Goal: Task Accomplishment & Management: Complete application form

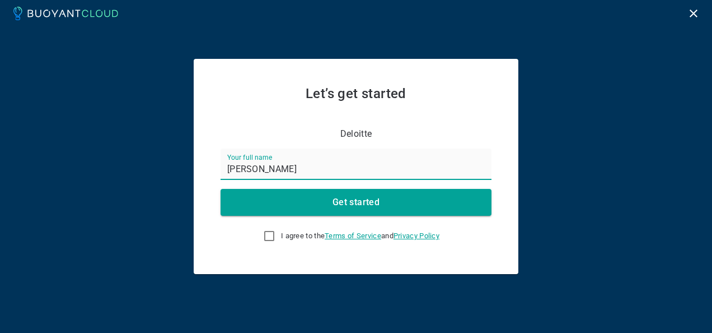
type input "[PERSON_NAME]"
click at [263, 241] on input "I agree to the Terms of Service and Privacy Policy" at bounding box center [269, 235] width 13 height 13
checkbox input "true"
click at [344, 198] on h4 "Get started" at bounding box center [356, 202] width 47 height 11
